Goal: Task Accomplishment & Management: Manage account settings

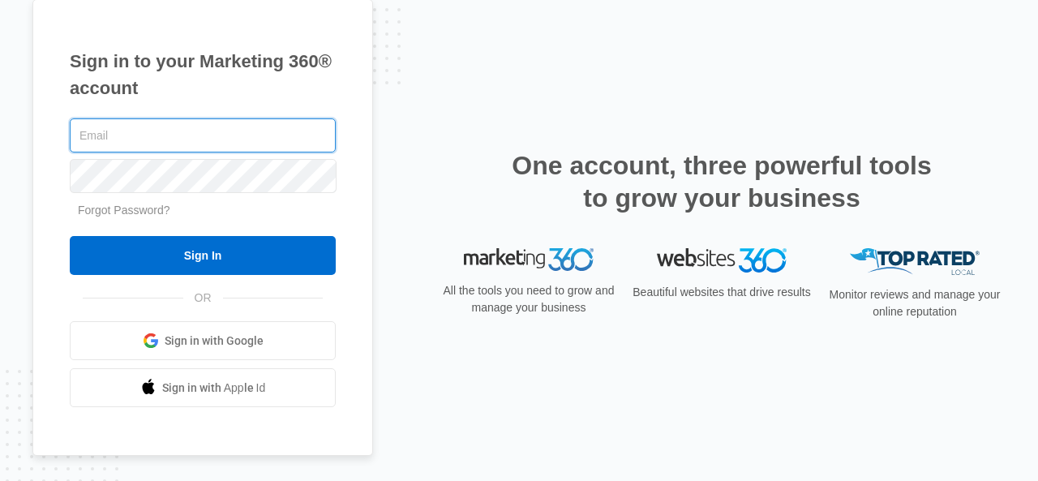
type input "nettadadiva@gmail.com"
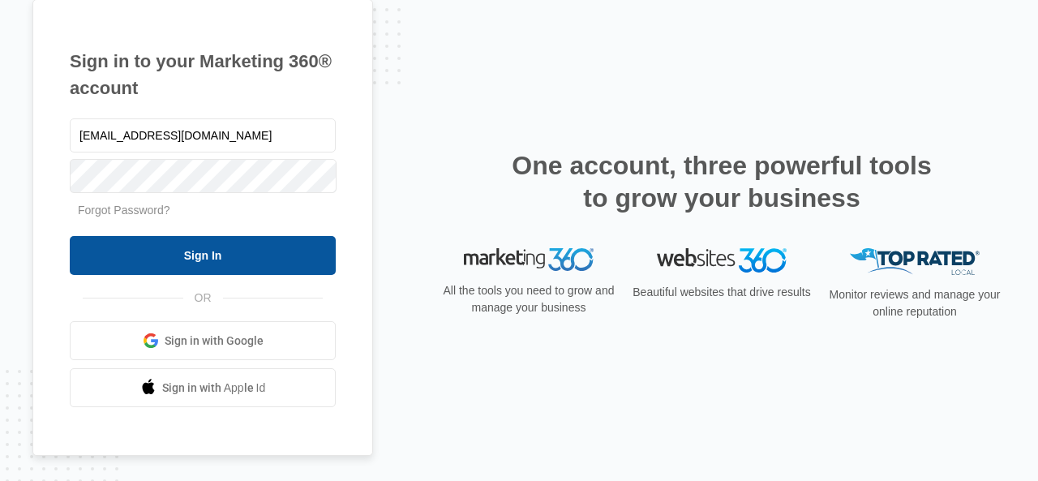
click at [181, 255] on input "Sign In" at bounding box center [203, 255] width 266 height 39
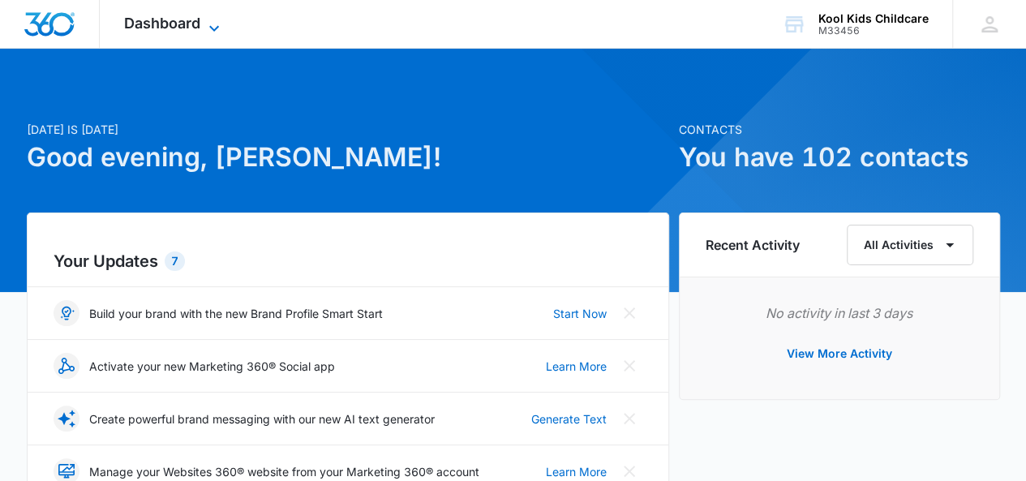
click at [220, 32] on icon at bounding box center [213, 28] width 19 height 19
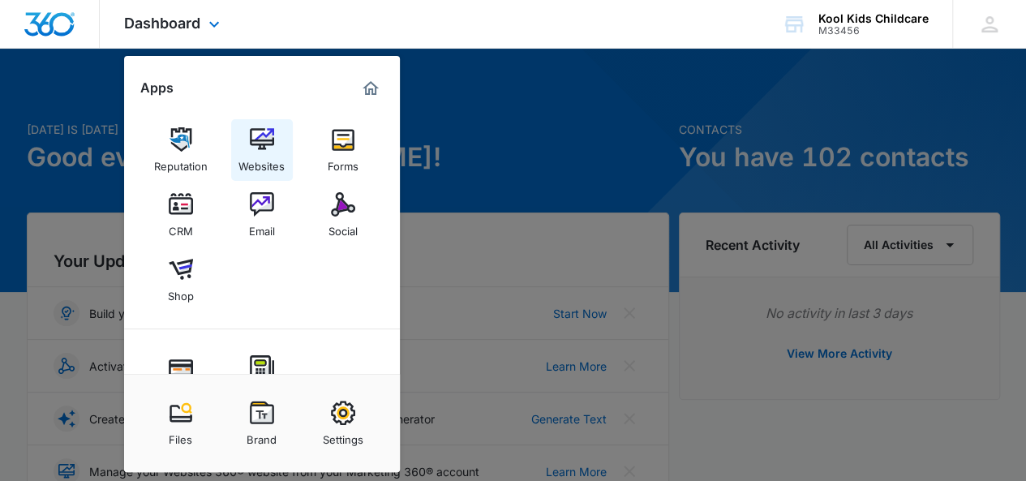
click at [265, 149] on img at bounding box center [262, 139] width 24 height 24
